Goal: Task Accomplishment & Management: Manage account settings

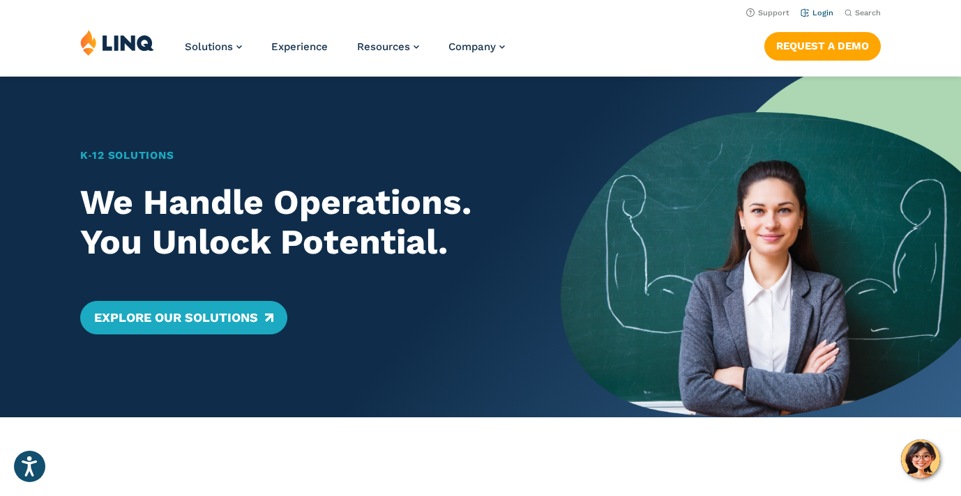
click at [820, 12] on link "Login" at bounding box center [817, 12] width 33 height 9
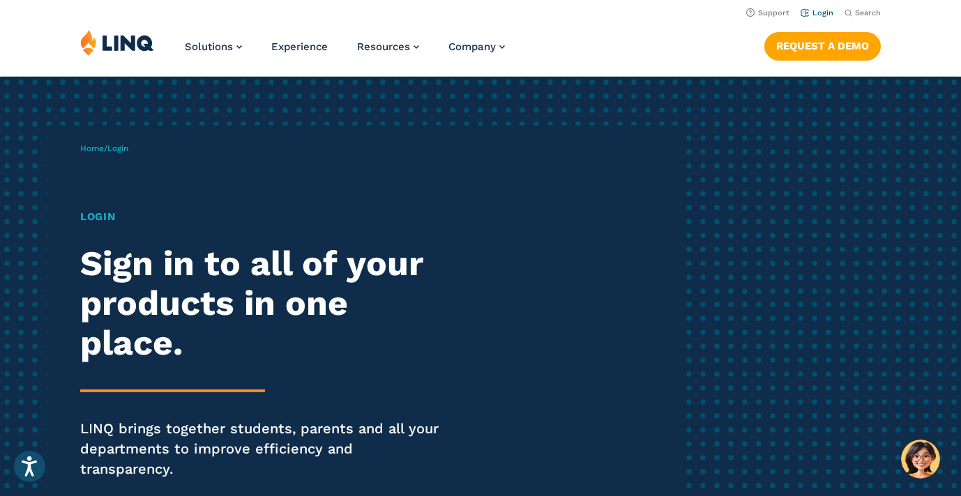
click at [821, 12] on link "Login" at bounding box center [817, 12] width 33 height 9
